Goal: Task Accomplishment & Management: Manage account settings

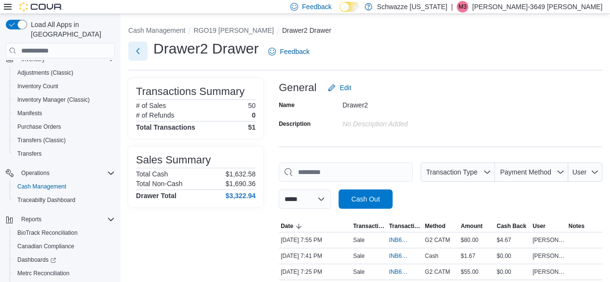
click at [137, 51] on button "Next" at bounding box center [137, 50] width 19 height 19
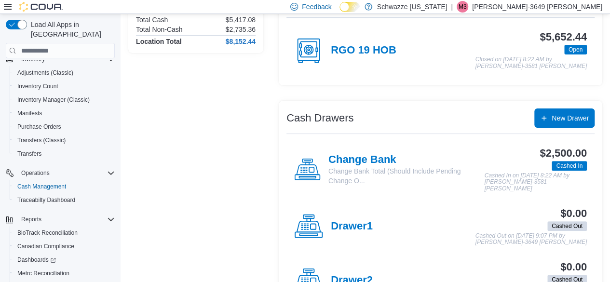
scroll to position [104, 0]
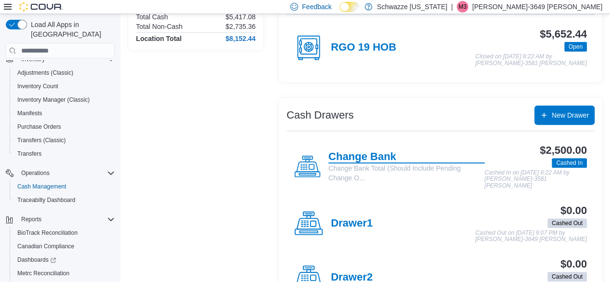
click at [367, 159] on h4 "Change Bank" at bounding box center [406, 157] width 156 height 13
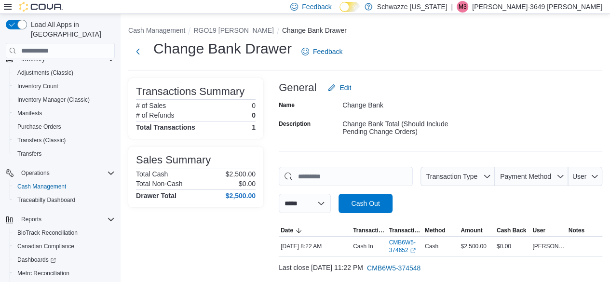
scroll to position [24, 0]
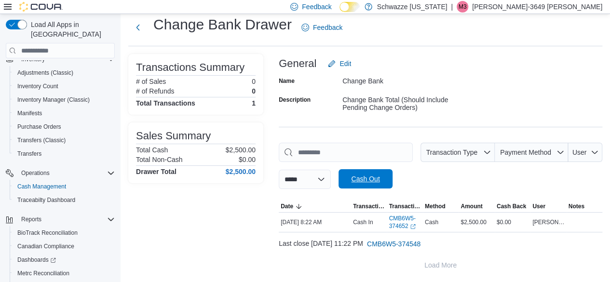
click at [374, 184] on span "Cash Out" at bounding box center [365, 178] width 42 height 19
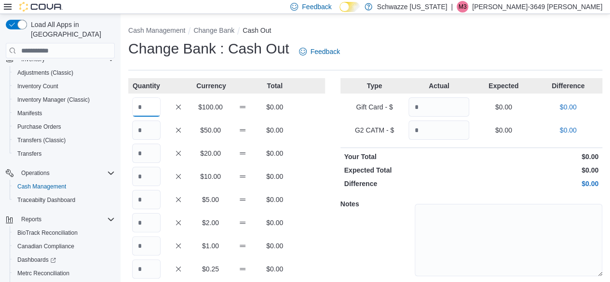
click at [146, 101] on input "Quantity" at bounding box center [146, 106] width 28 height 19
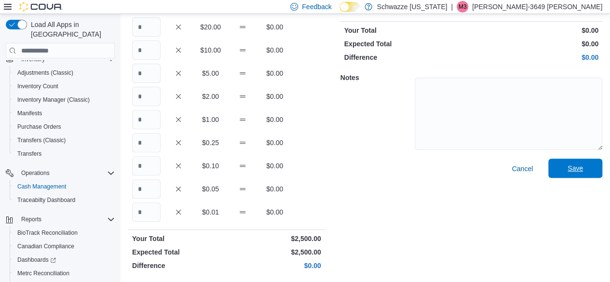
type input "**"
click at [583, 169] on span "Save" at bounding box center [575, 168] width 15 height 10
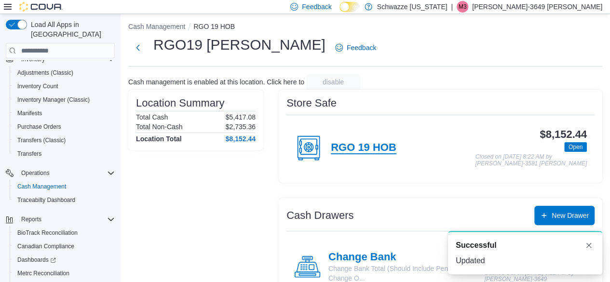
click at [380, 148] on h4 "RGO 19 HOB" at bounding box center [364, 148] width 66 height 13
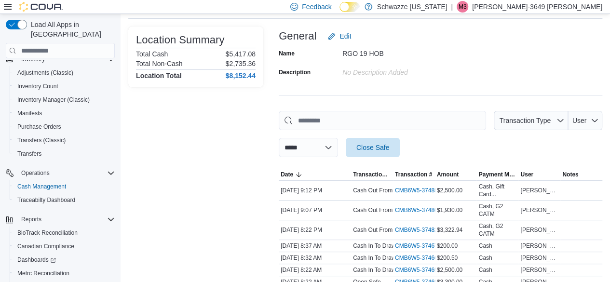
scroll to position [52, 0]
click at [384, 143] on span "Close Safe" at bounding box center [372, 147] width 33 height 10
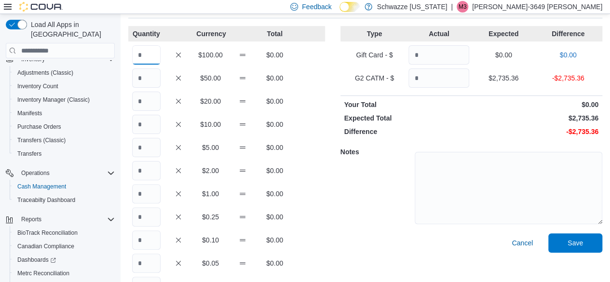
click at [142, 55] on input "Quantity" at bounding box center [146, 54] width 28 height 19
type input "**"
click at [148, 77] on input "Quantity" at bounding box center [146, 77] width 28 height 19
type input "*"
click at [146, 104] on input "Quantity" at bounding box center [146, 101] width 28 height 19
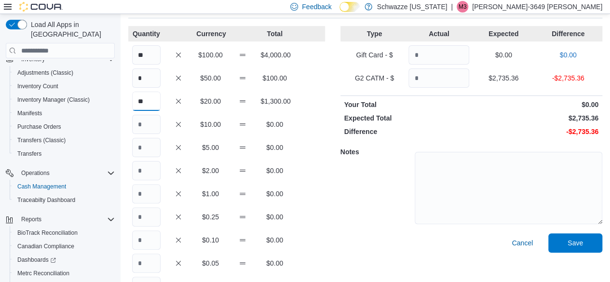
type input "**"
click at [145, 122] on input "Quantity" at bounding box center [146, 124] width 28 height 19
type input "*"
click at [144, 143] on input "Quantity" at bounding box center [146, 147] width 28 height 19
type input "*"
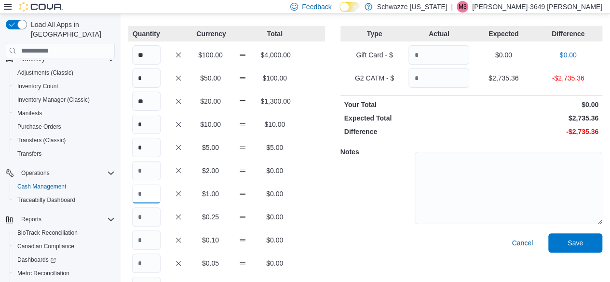
click at [147, 192] on input "Quantity" at bounding box center [146, 193] width 28 height 19
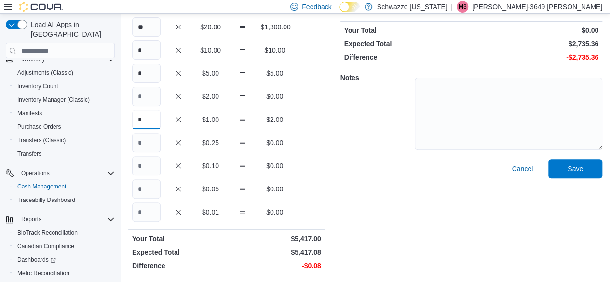
type input "*"
click at [144, 191] on input "Quantity" at bounding box center [146, 188] width 28 height 19
type input "*"
click at [145, 213] on input "Quantity" at bounding box center [146, 212] width 28 height 19
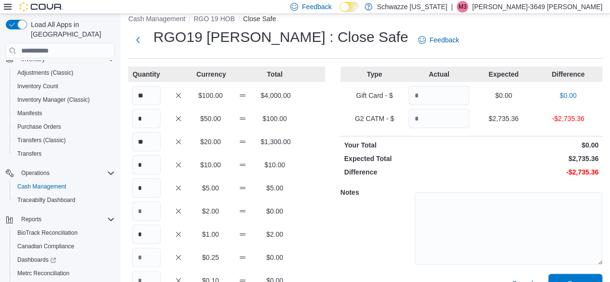
scroll to position [0, 0]
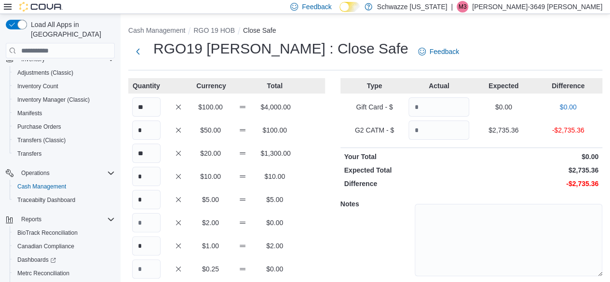
type input "*"
click at [455, 130] on input "Quantity" at bounding box center [438, 130] width 61 height 19
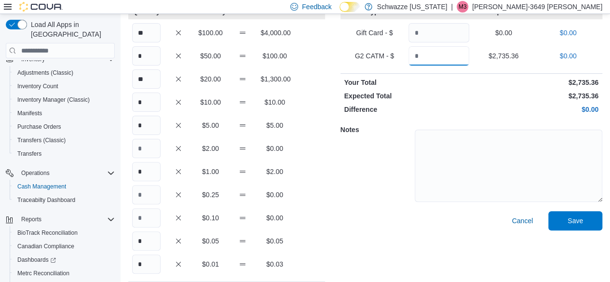
scroll to position [99, 0]
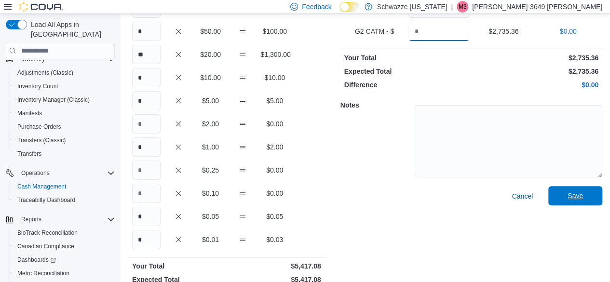
type input "*******"
click at [583, 196] on span "Save" at bounding box center [575, 196] width 15 height 10
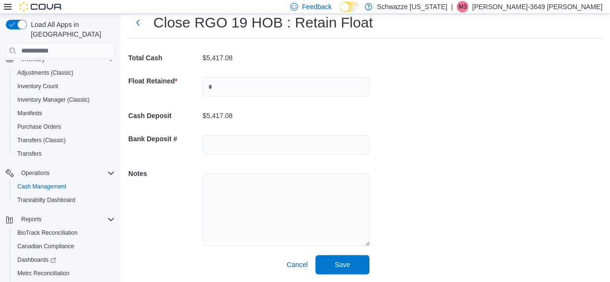
scroll to position [32, 0]
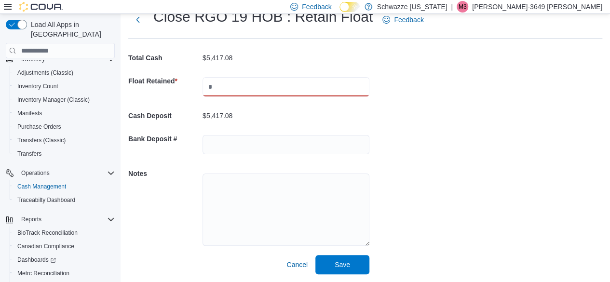
click at [234, 93] on input "text" at bounding box center [286, 86] width 167 height 19
type input "****"
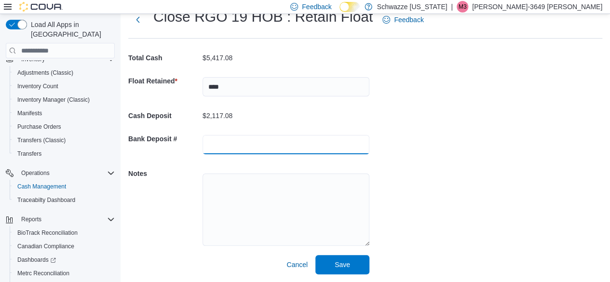
click at [251, 145] on input "text" at bounding box center [286, 144] width 167 height 19
type input "*******"
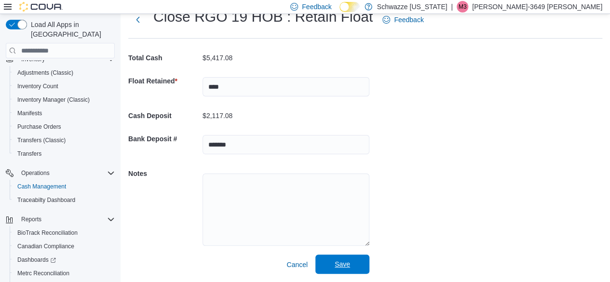
click at [343, 262] on span "Save" at bounding box center [342, 264] width 15 height 10
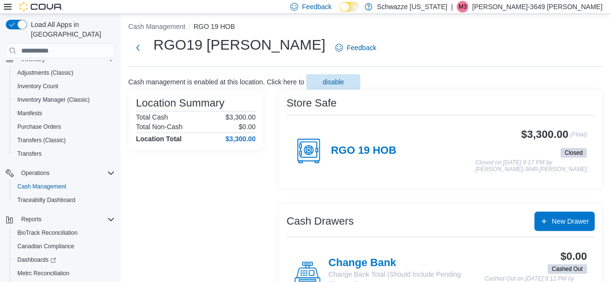
click at [577, 7] on p "[PERSON_NAME]-3649 [PERSON_NAME]" at bounding box center [537, 7] width 130 height 12
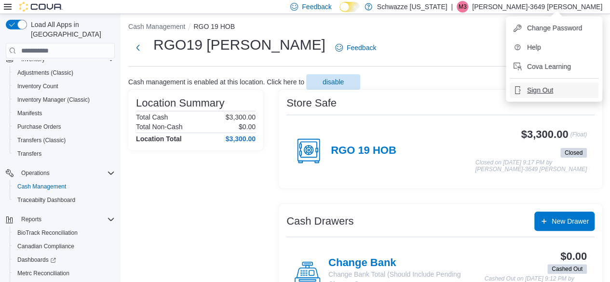
click at [547, 91] on span "Sign Out" at bounding box center [540, 90] width 26 height 10
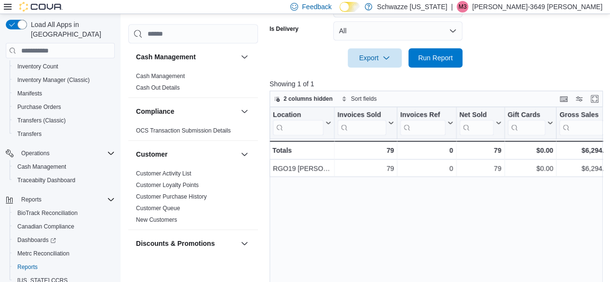
scroll to position [0, 110]
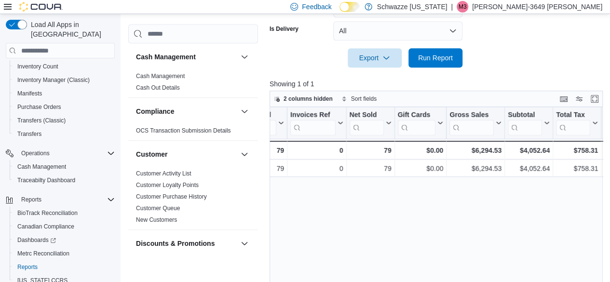
click at [579, 6] on p "[PERSON_NAME]-3649 [PERSON_NAME]" at bounding box center [537, 7] width 130 height 12
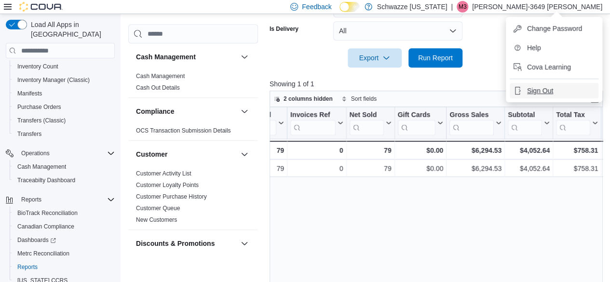
click at [546, 91] on span "Sign Out" at bounding box center [540, 91] width 26 height 10
